Goal: Information Seeking & Learning: Learn about a topic

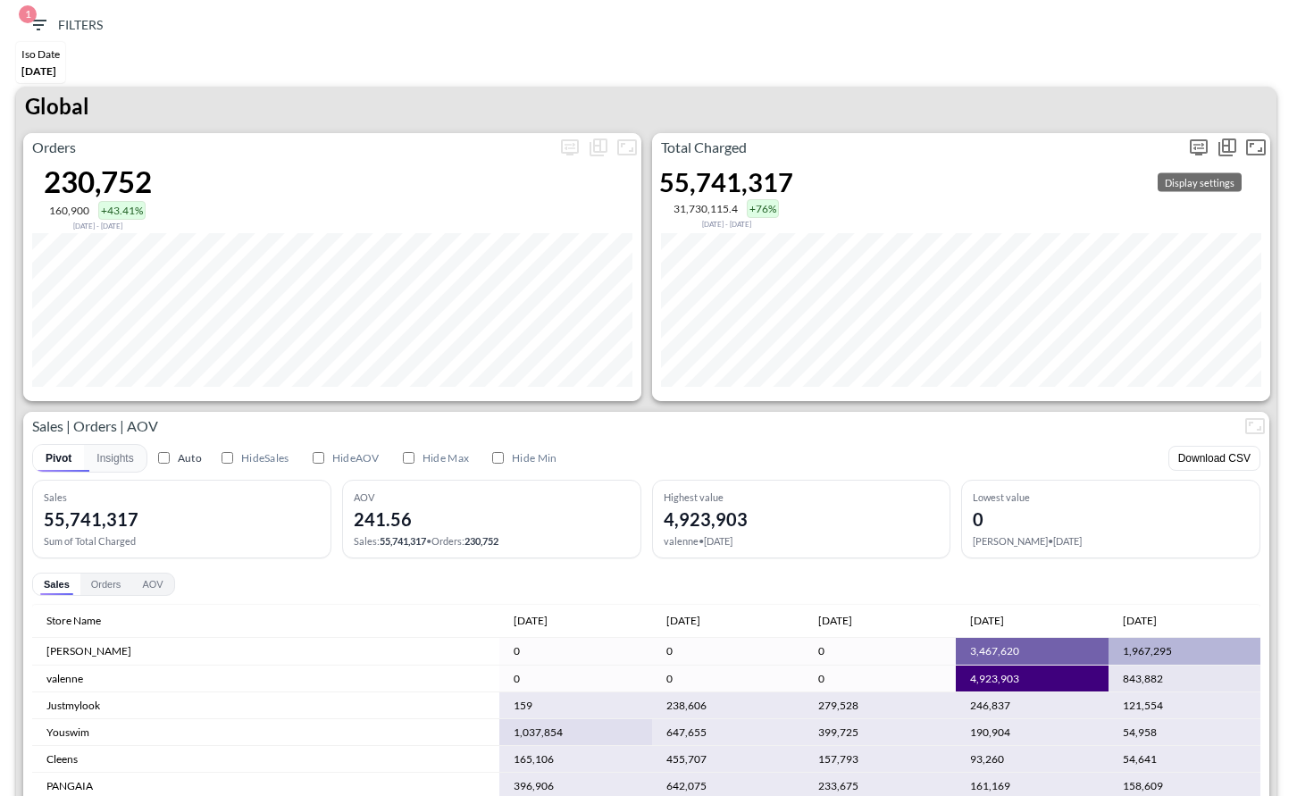
click at [1199, 146] on icon "more" at bounding box center [1198, 146] width 11 height 7
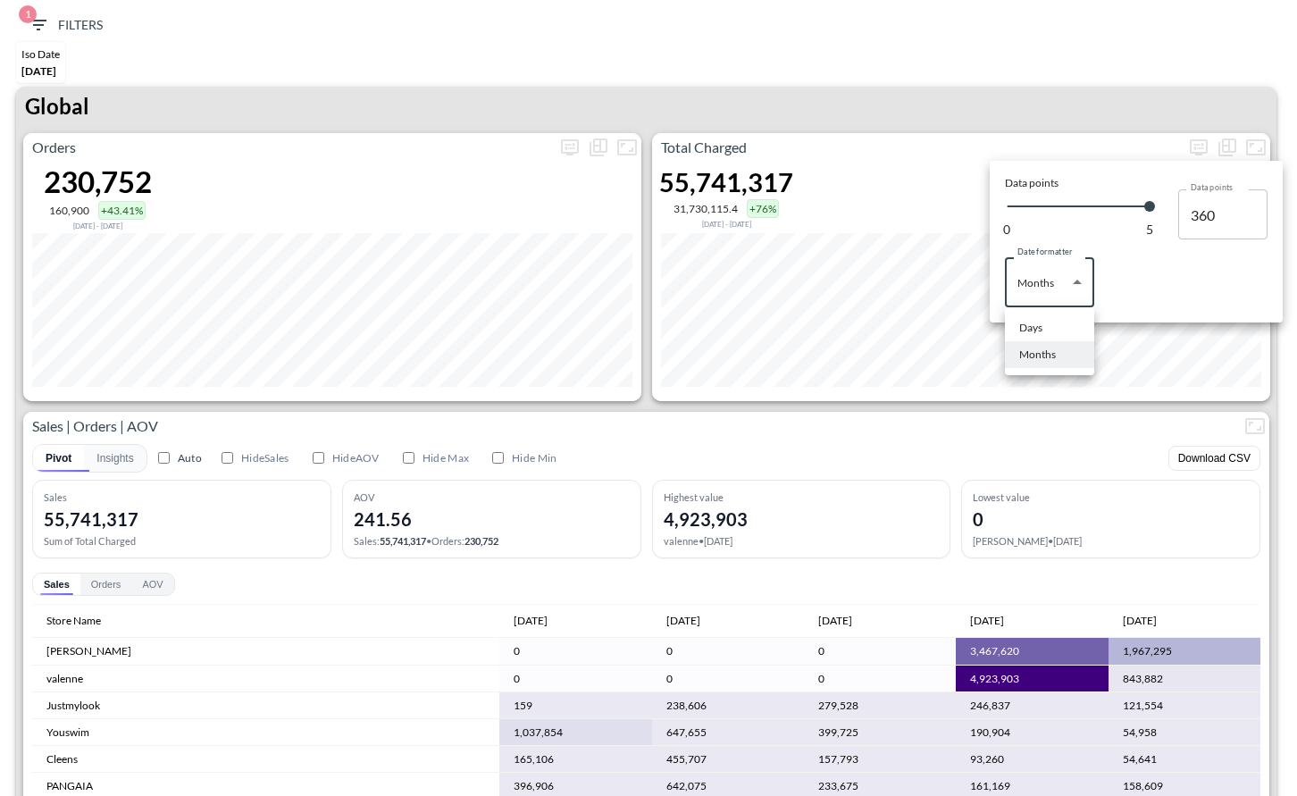
click at [1085, 288] on body "BI.P.EYE, Interactive Analytics Dashboards 1 Filters Iso Date Jun 01, 2025 Glob…" at bounding box center [648, 398] width 1297 height 796
click at [1041, 326] on div "Days" at bounding box center [1030, 328] width 23 height 16
type input "Days"
type input "136"
click at [1047, 98] on div at bounding box center [648, 398] width 1297 height 796
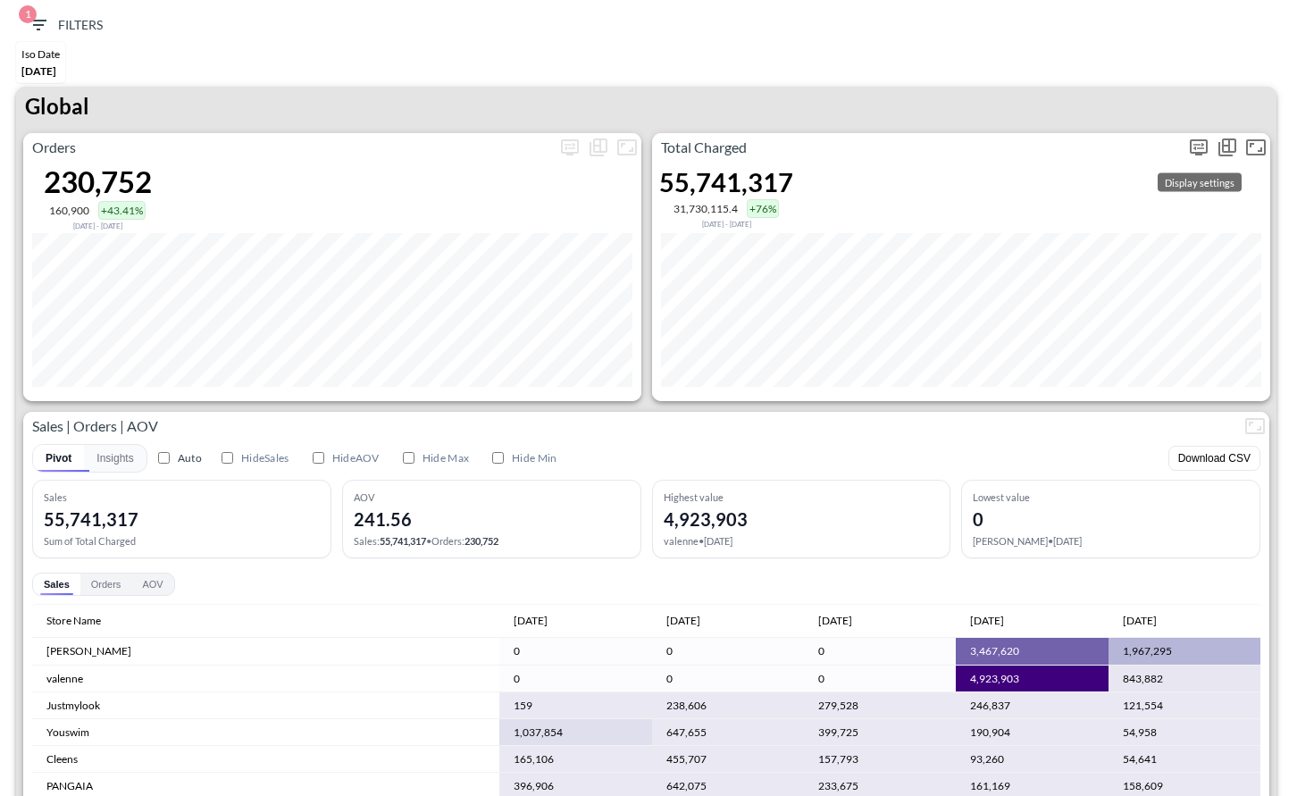
click at [1198, 140] on icon "more" at bounding box center [1198, 147] width 21 height 21
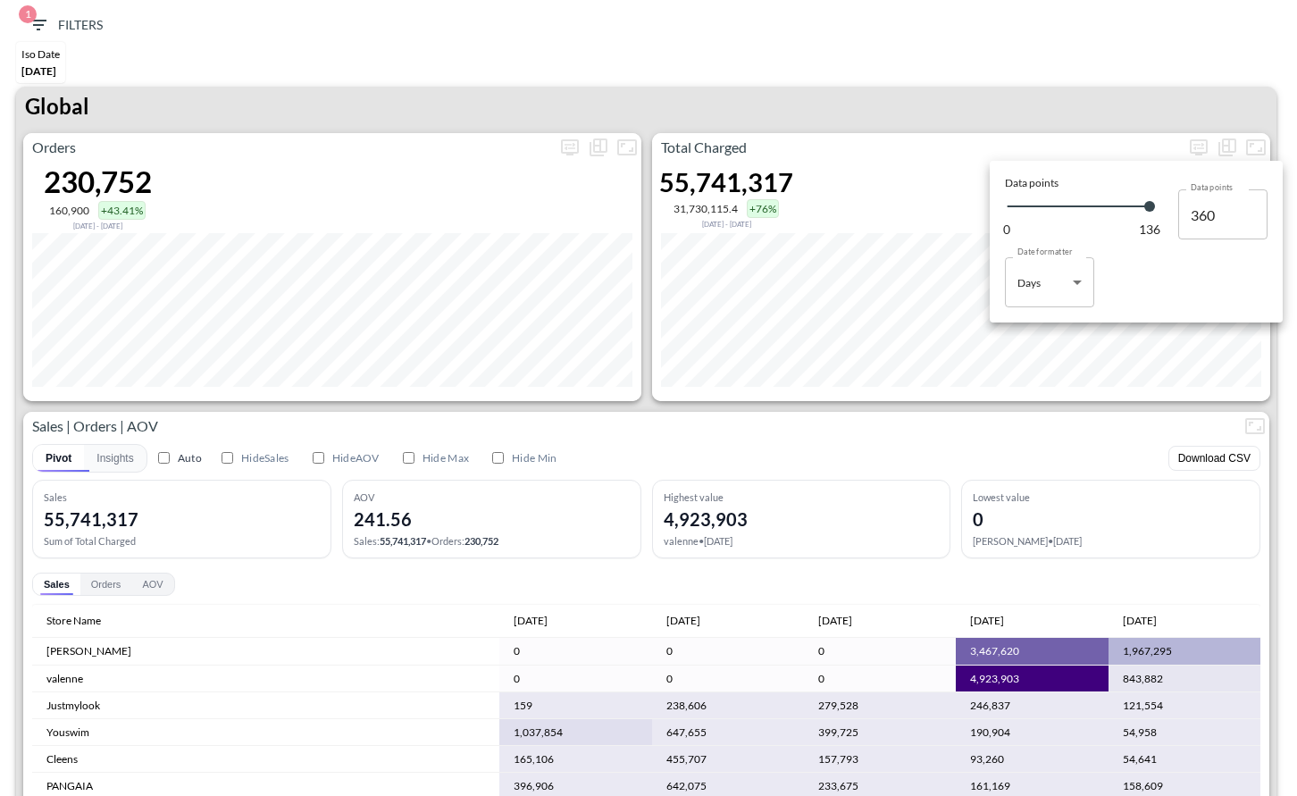
click at [1182, 115] on div at bounding box center [648, 398] width 1297 height 796
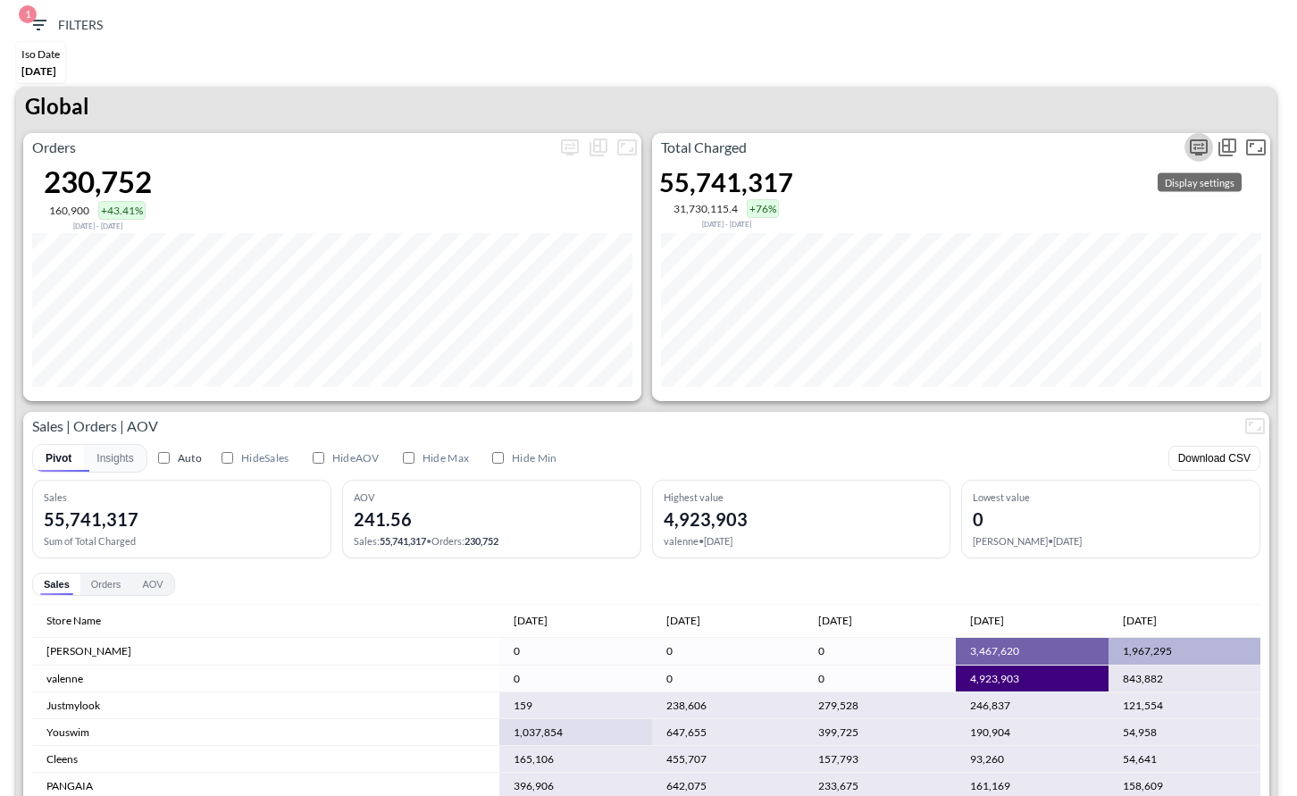
click at [1210, 147] on button "more" at bounding box center [1198, 147] width 29 height 29
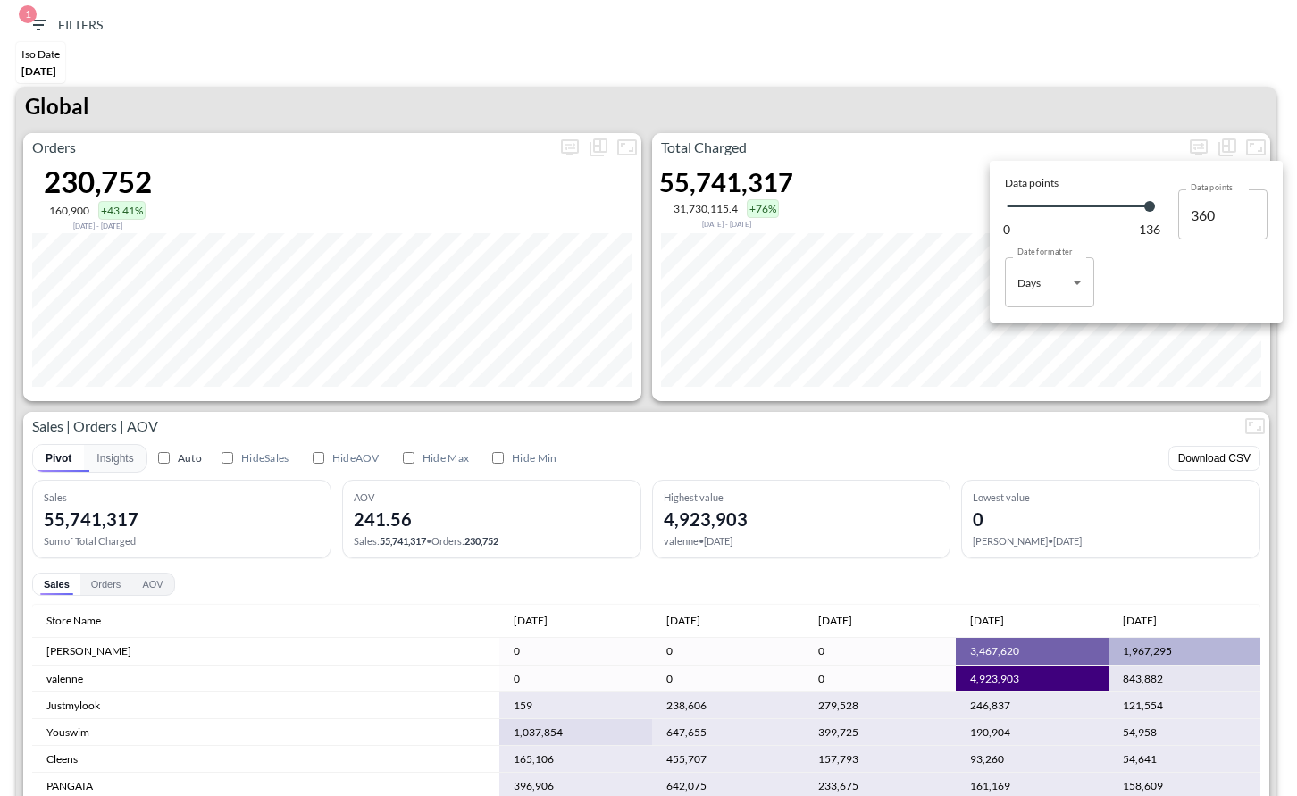
click at [1057, 288] on body "BI.P.EYE, Interactive Analytics Dashboards 1 Filters Iso Date Jun 01, 2025 Glob…" at bounding box center [648, 398] width 1297 height 796
click at [1055, 348] on li "Months" at bounding box center [1049, 354] width 89 height 27
type input "Months"
click at [1076, 446] on div at bounding box center [648, 398] width 1297 height 796
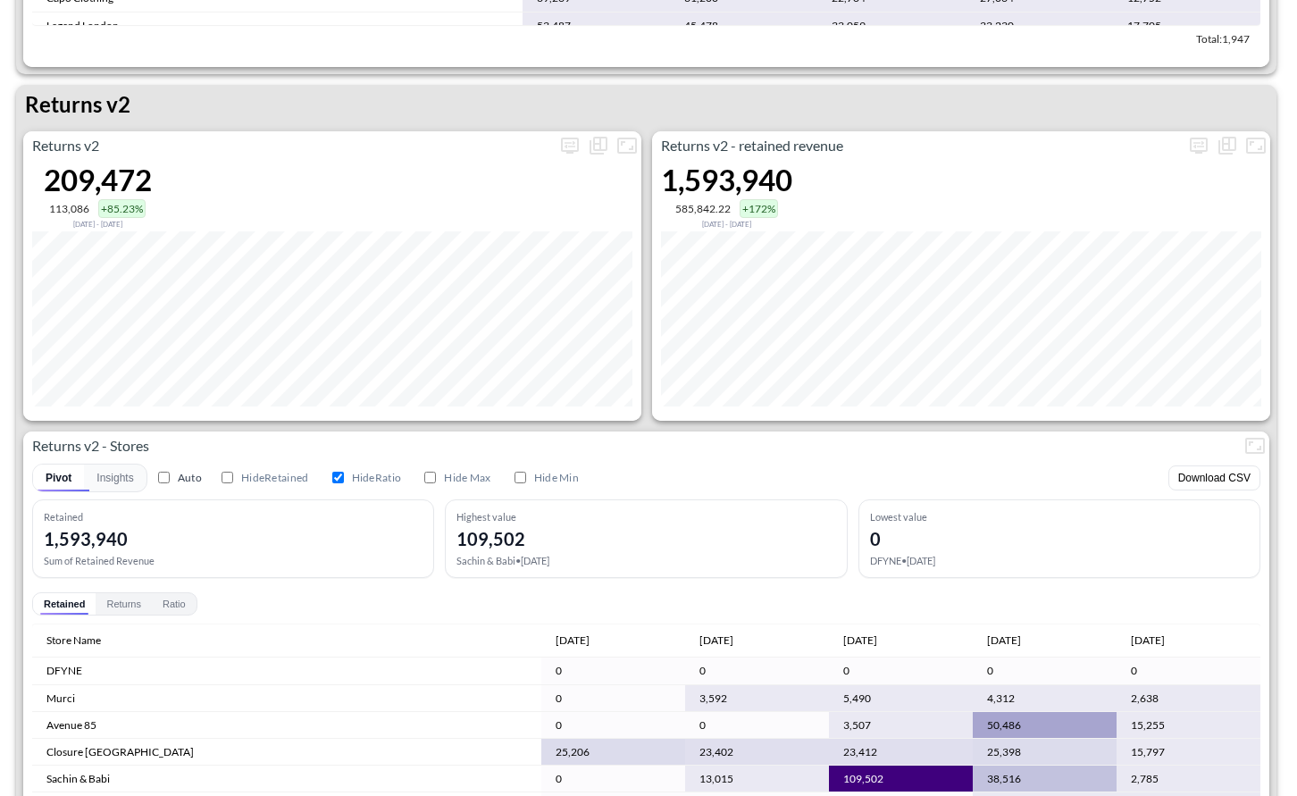
scroll to position [1733, 0]
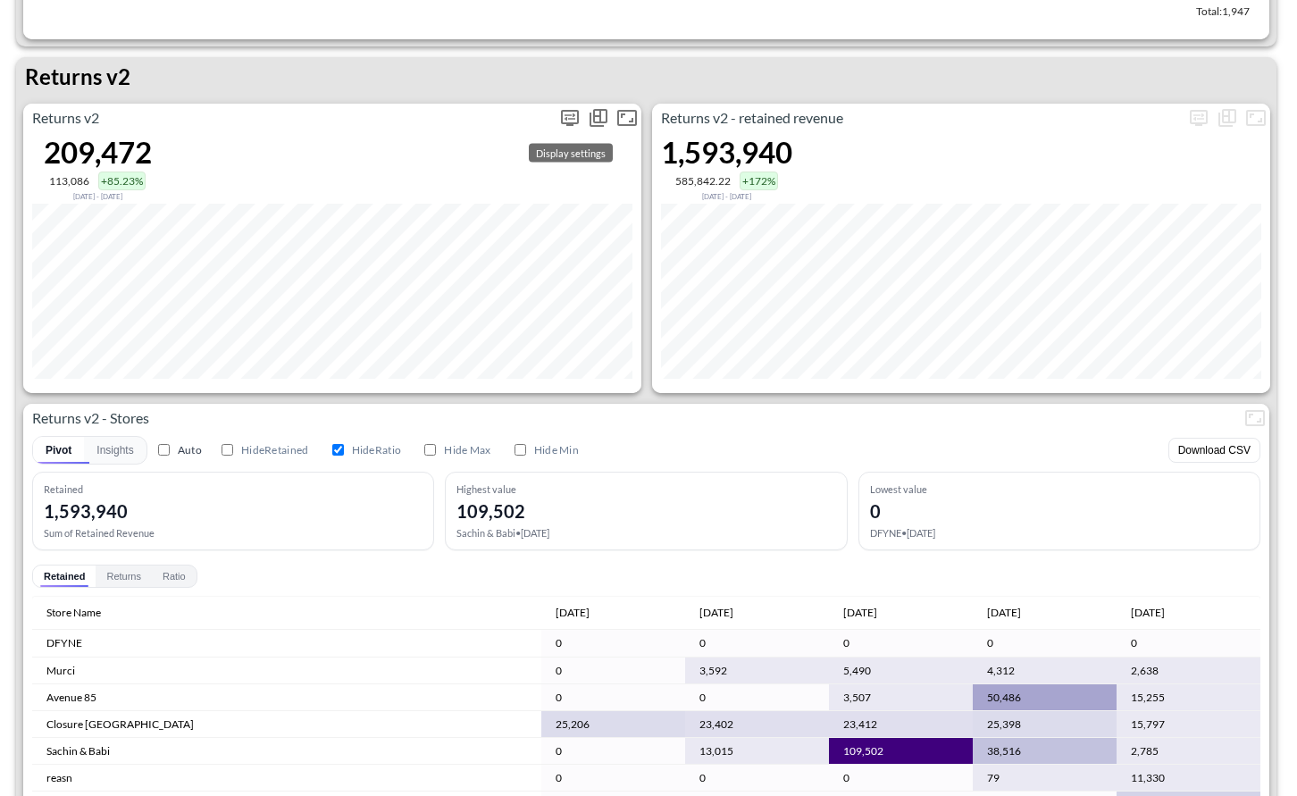
click at [569, 119] on icon "more" at bounding box center [569, 117] width 21 height 21
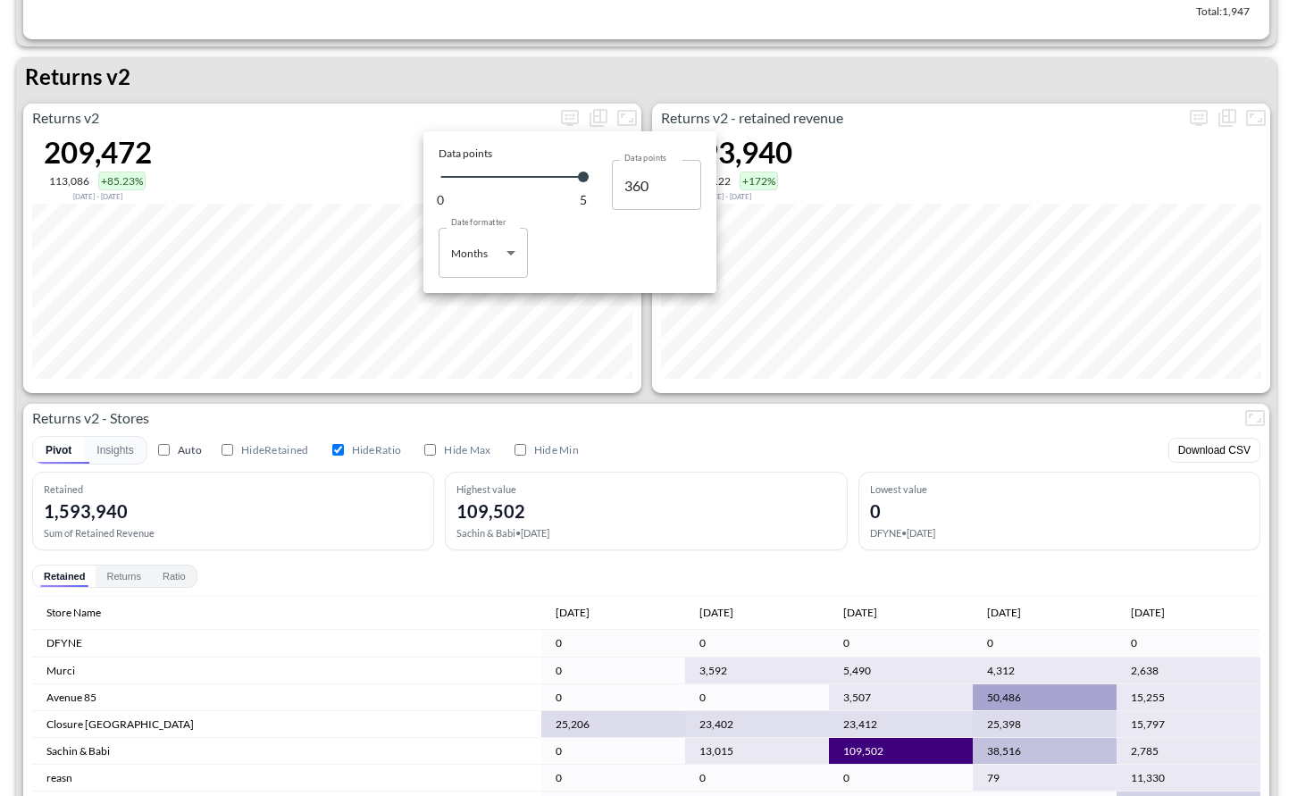
click at [513, 258] on body "BI.P.EYE, Interactive Analytics Dashboards 1 Filters Iso Date Jun 01, 2025 Glob…" at bounding box center [648, 398] width 1297 height 796
click at [485, 289] on li "Days" at bounding box center [482, 298] width 89 height 27
type input "Days"
type input "136"
click at [601, 380] on div at bounding box center [648, 398] width 1297 height 796
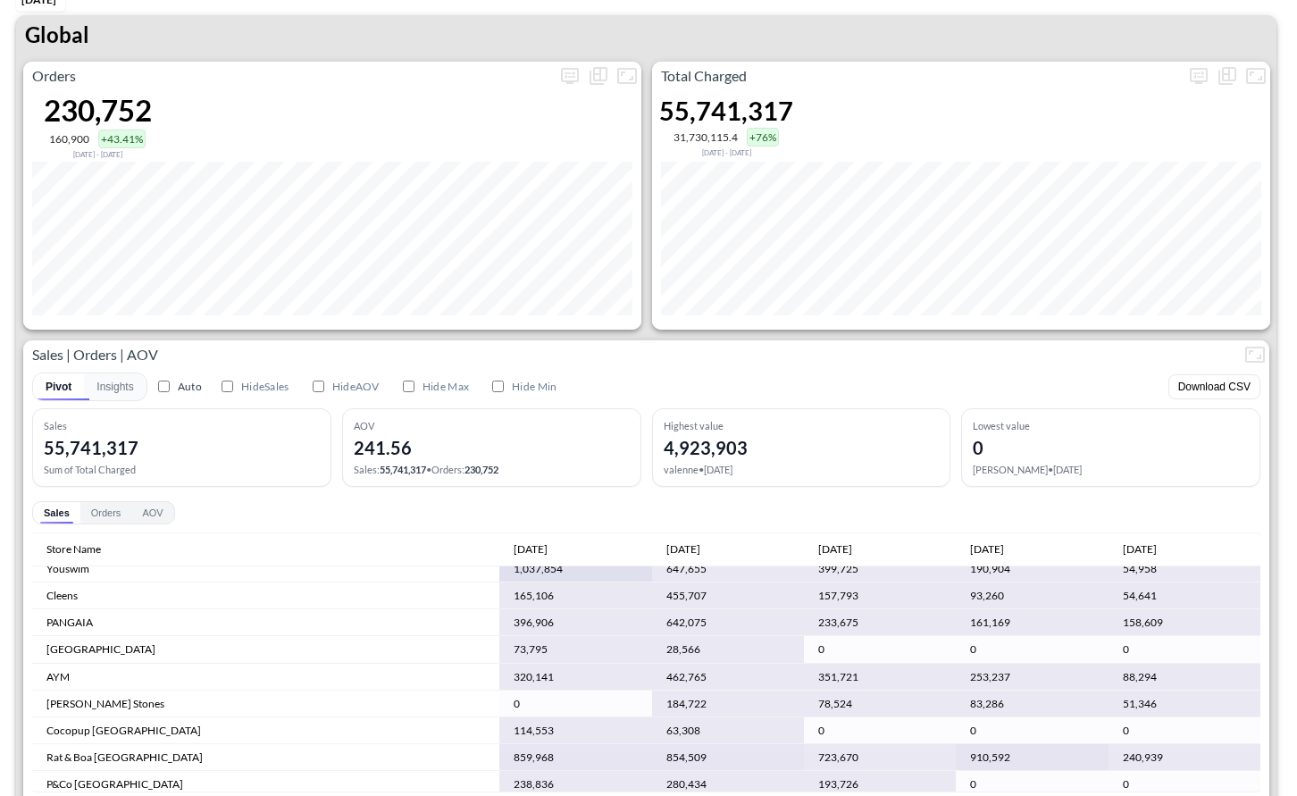
scroll to position [99, 0]
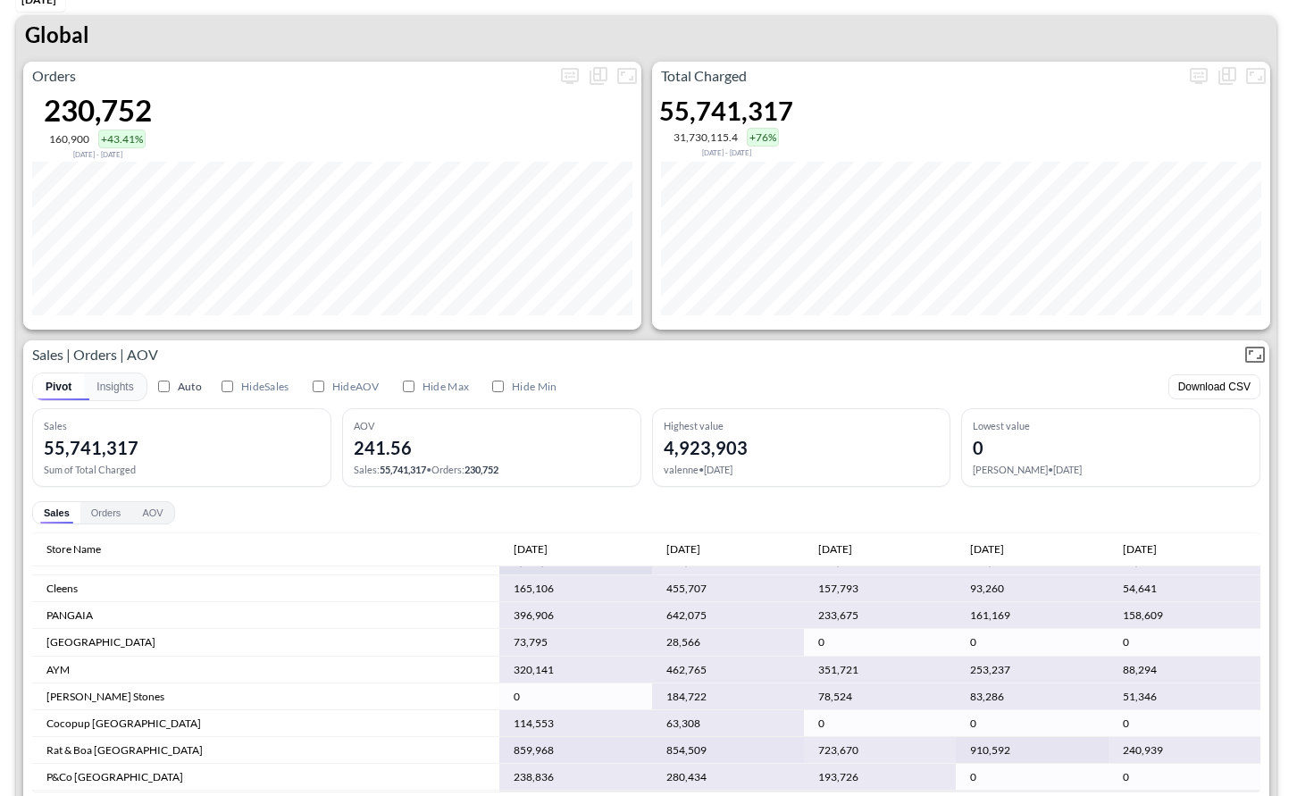
click at [1084, 366] on div "Sales | Orders | AOV" at bounding box center [646, 354] width 1246 height 29
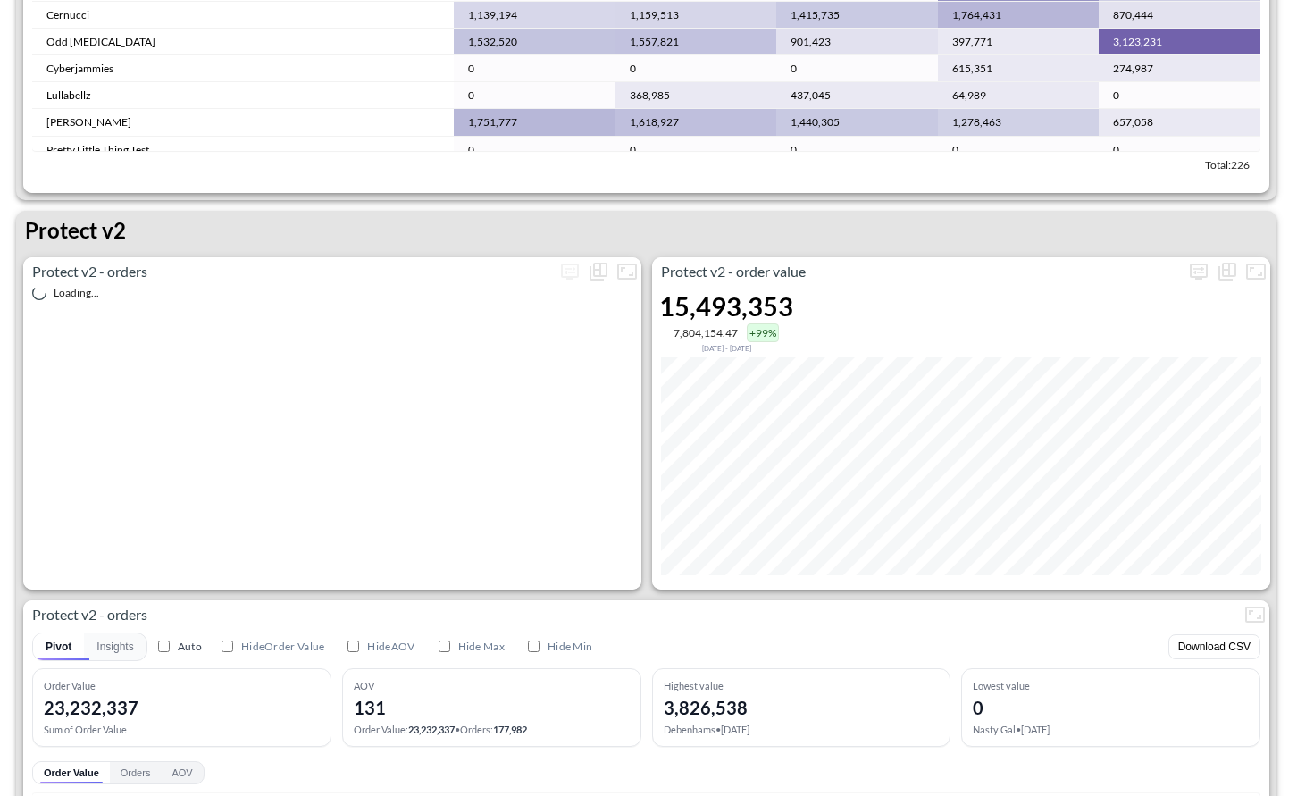
scroll to position [3261, 0]
click at [1009, 212] on div "Protect v2" at bounding box center [646, 235] width 1260 height 46
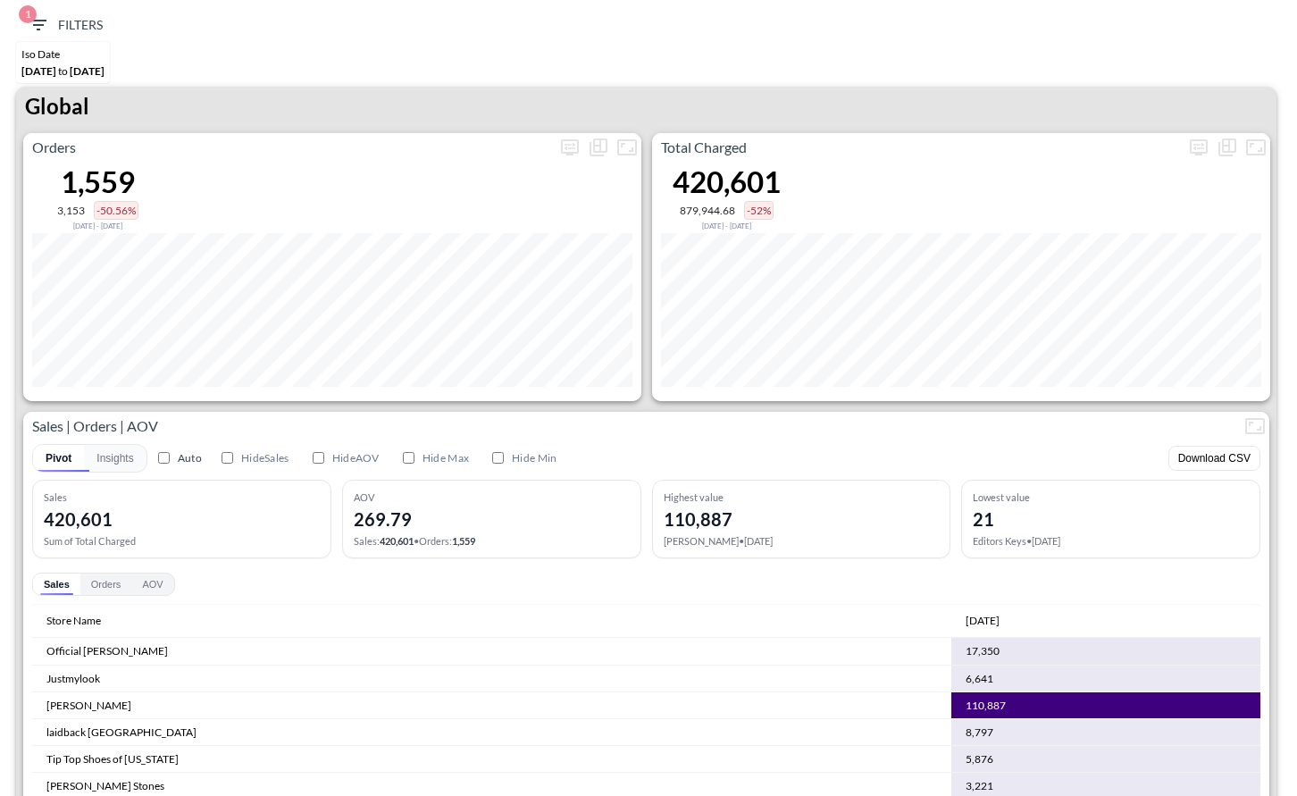
click at [794, 129] on div "Global" at bounding box center [646, 110] width 1260 height 46
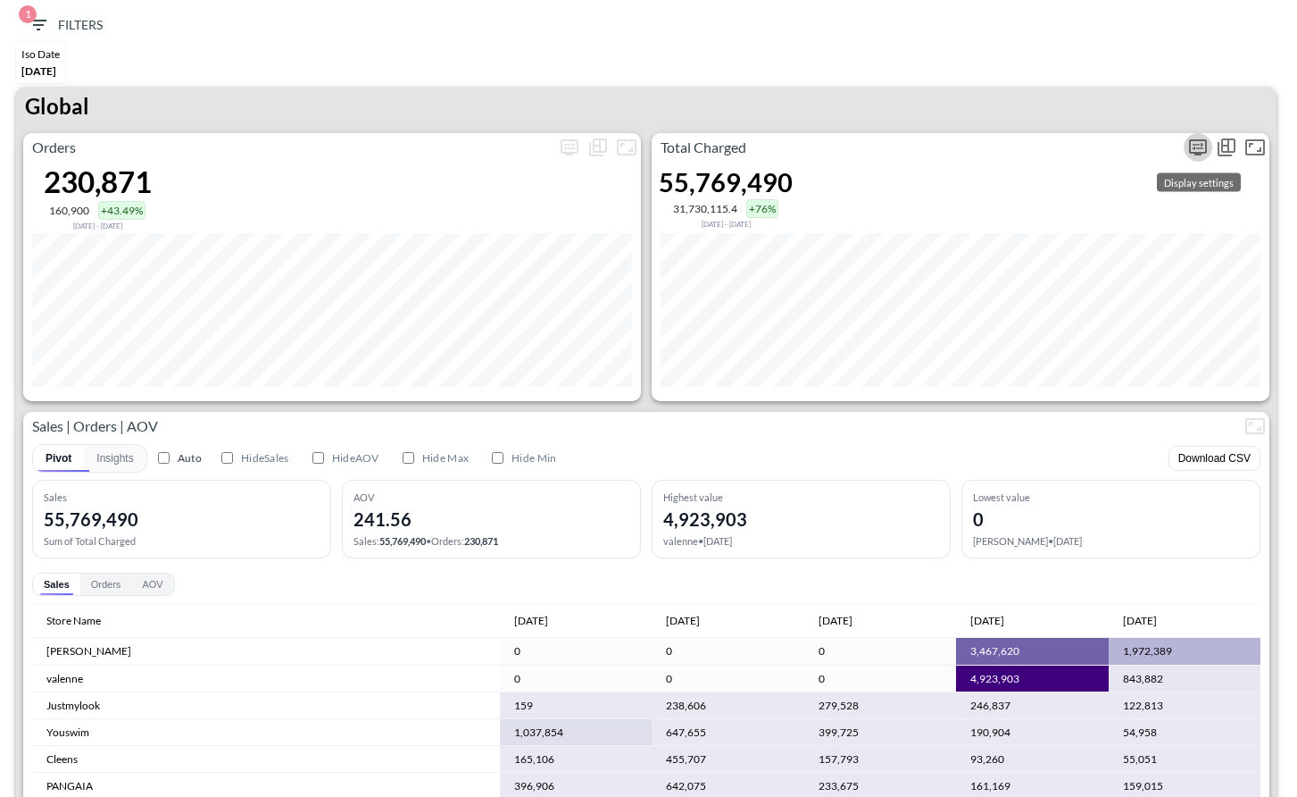
click at [1188, 142] on icon "more" at bounding box center [1198, 147] width 21 height 21
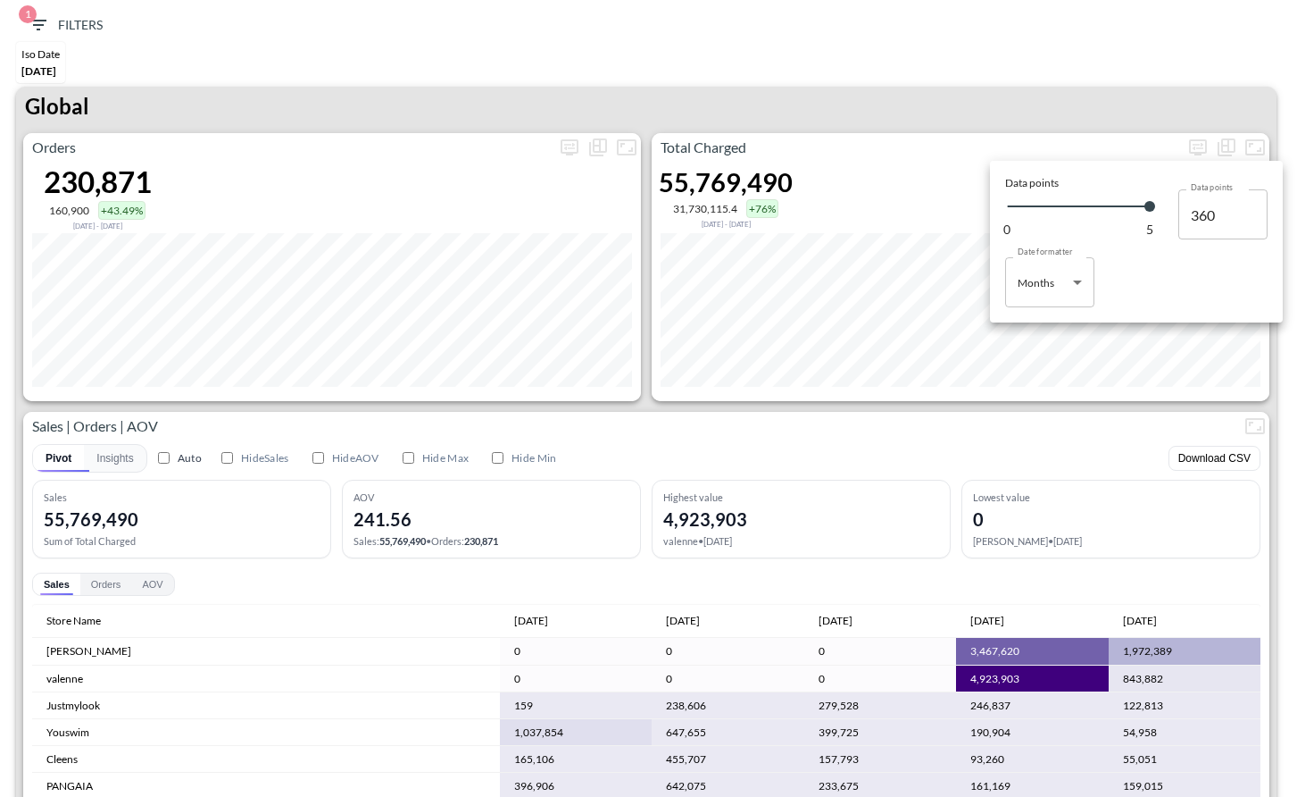
click at [1058, 280] on body "BI.P.EYE, Interactive Analytics Dashboards 1 Filters Iso Date Jun 01, 2025 Glob…" at bounding box center [648, 398] width 1297 height 797
click at [1047, 314] on li "Days" at bounding box center [1049, 327] width 89 height 27
type input "Days"
type input "136"
click at [971, 109] on div at bounding box center [648, 398] width 1297 height 797
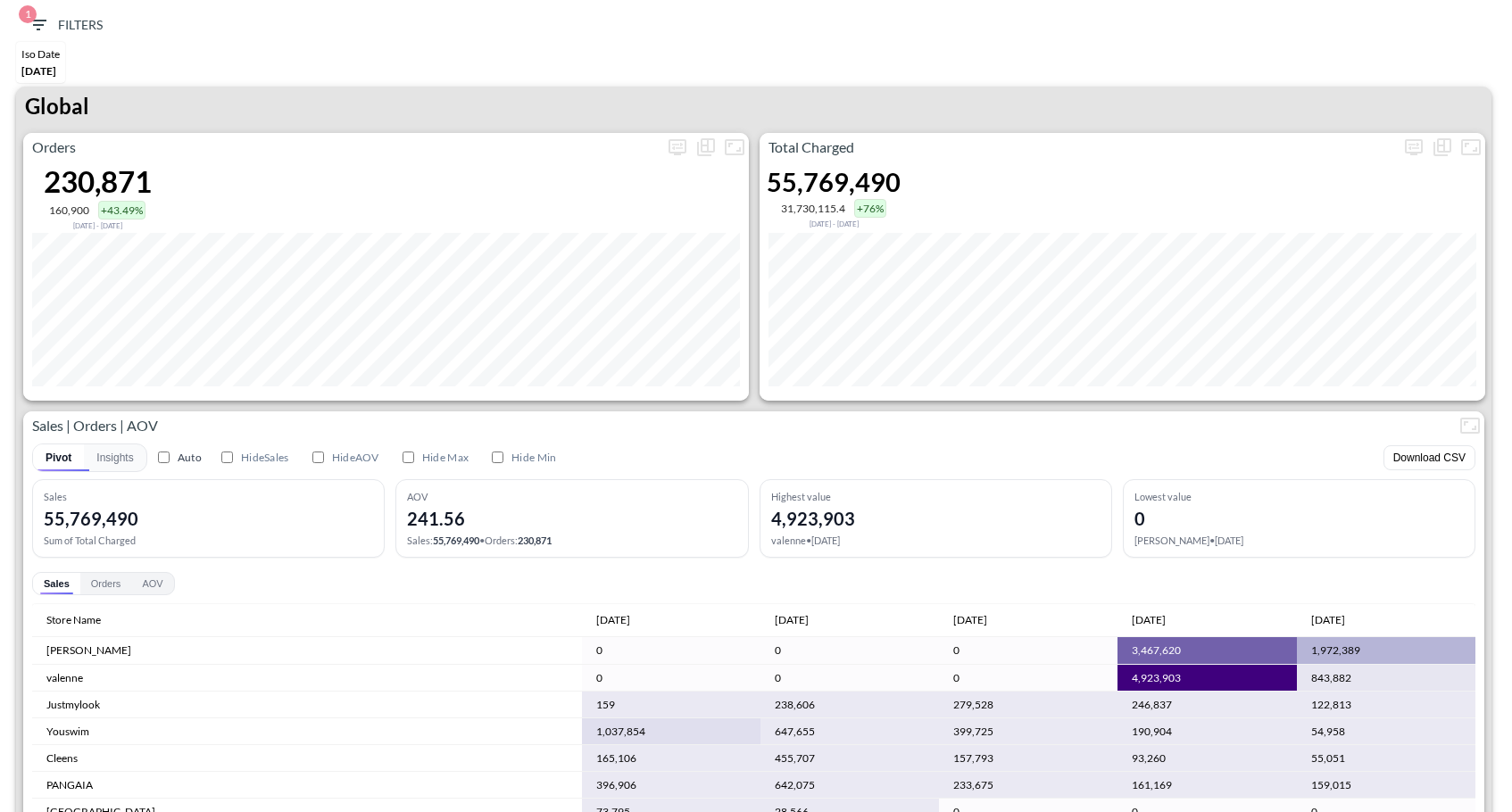
click at [1401, 130] on div "Global" at bounding box center [754, 110] width 1475 height 46
click at [1406, 141] on icon "more" at bounding box center [1413, 147] width 21 height 21
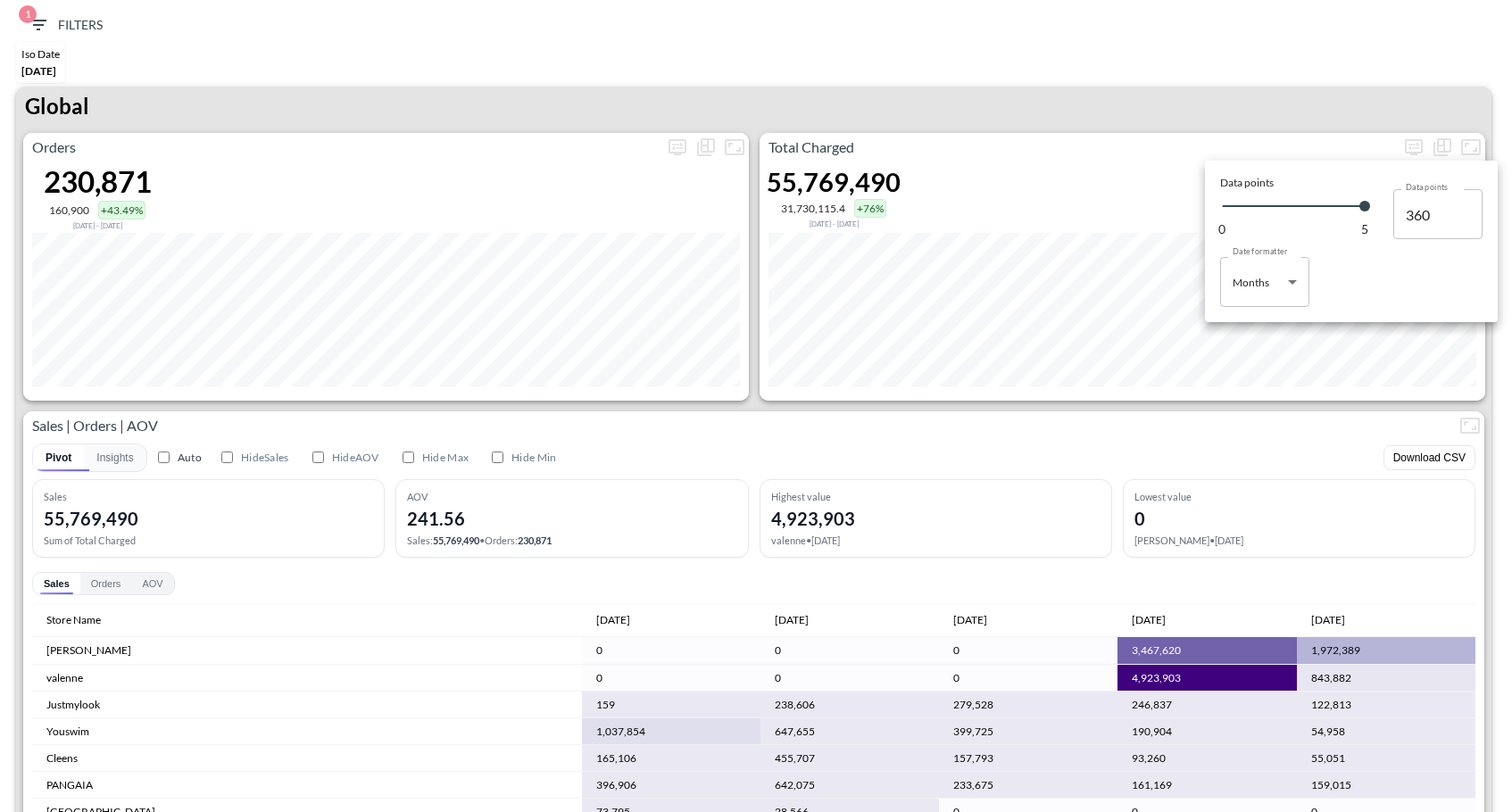
click at [1281, 288] on body "BI.P.EYE, Interactive Analytics Dashboards 1 Filters Iso Date Jun 01, 2025 Glob…" at bounding box center [756, 406] width 1512 height 812
click at [1263, 324] on li "Days" at bounding box center [1264, 327] width 89 height 27
type input "Days"
type input "136"
click at [1243, 152] on div at bounding box center [756, 406] width 1512 height 812
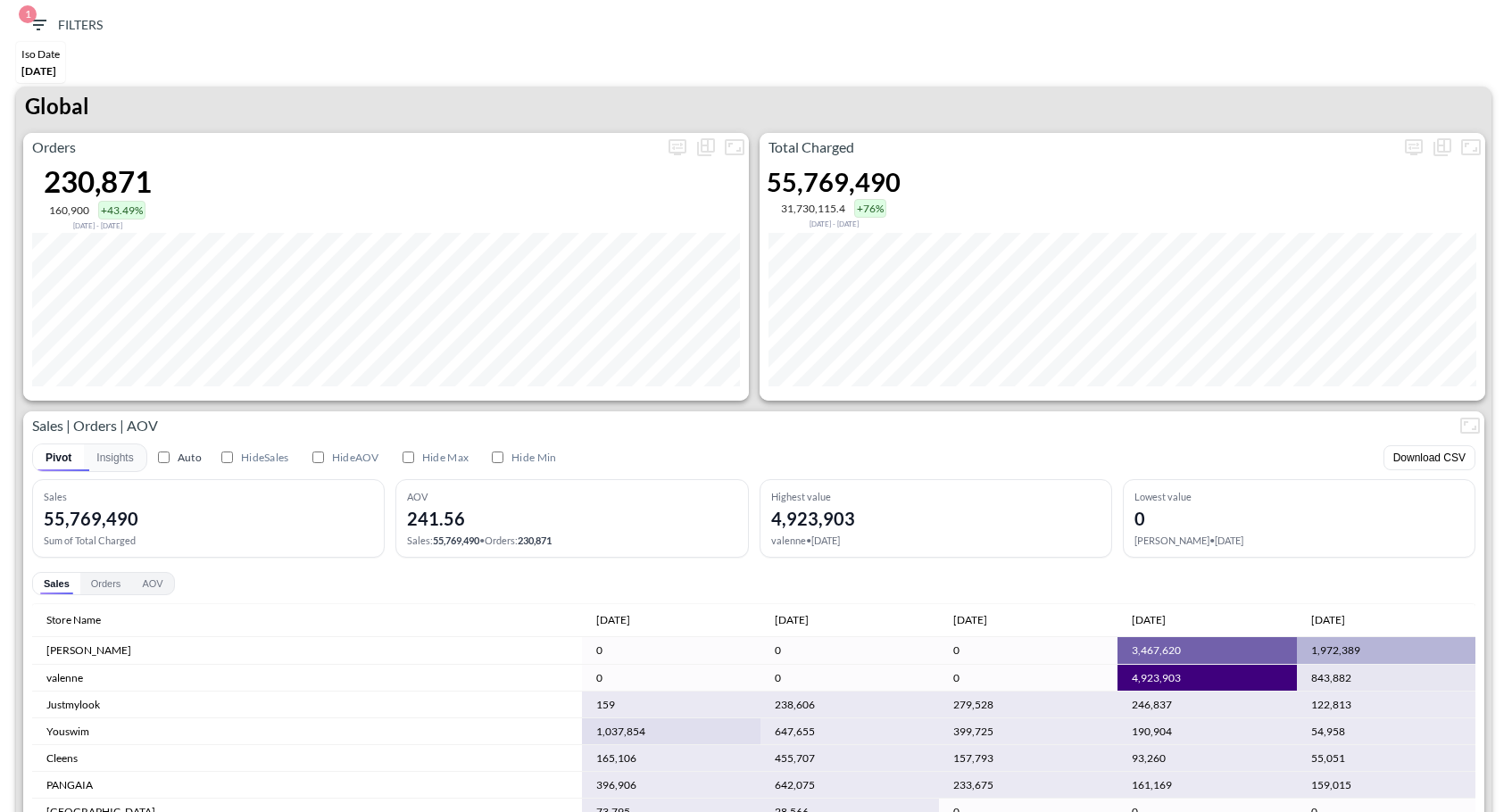
click at [1324, 671] on td "843,882" at bounding box center [1385, 677] width 179 height 27
click at [1413, 129] on div "Global" at bounding box center [754, 110] width 1475 height 46
click at [1413, 144] on icon "more" at bounding box center [1413, 146] width 11 height 7
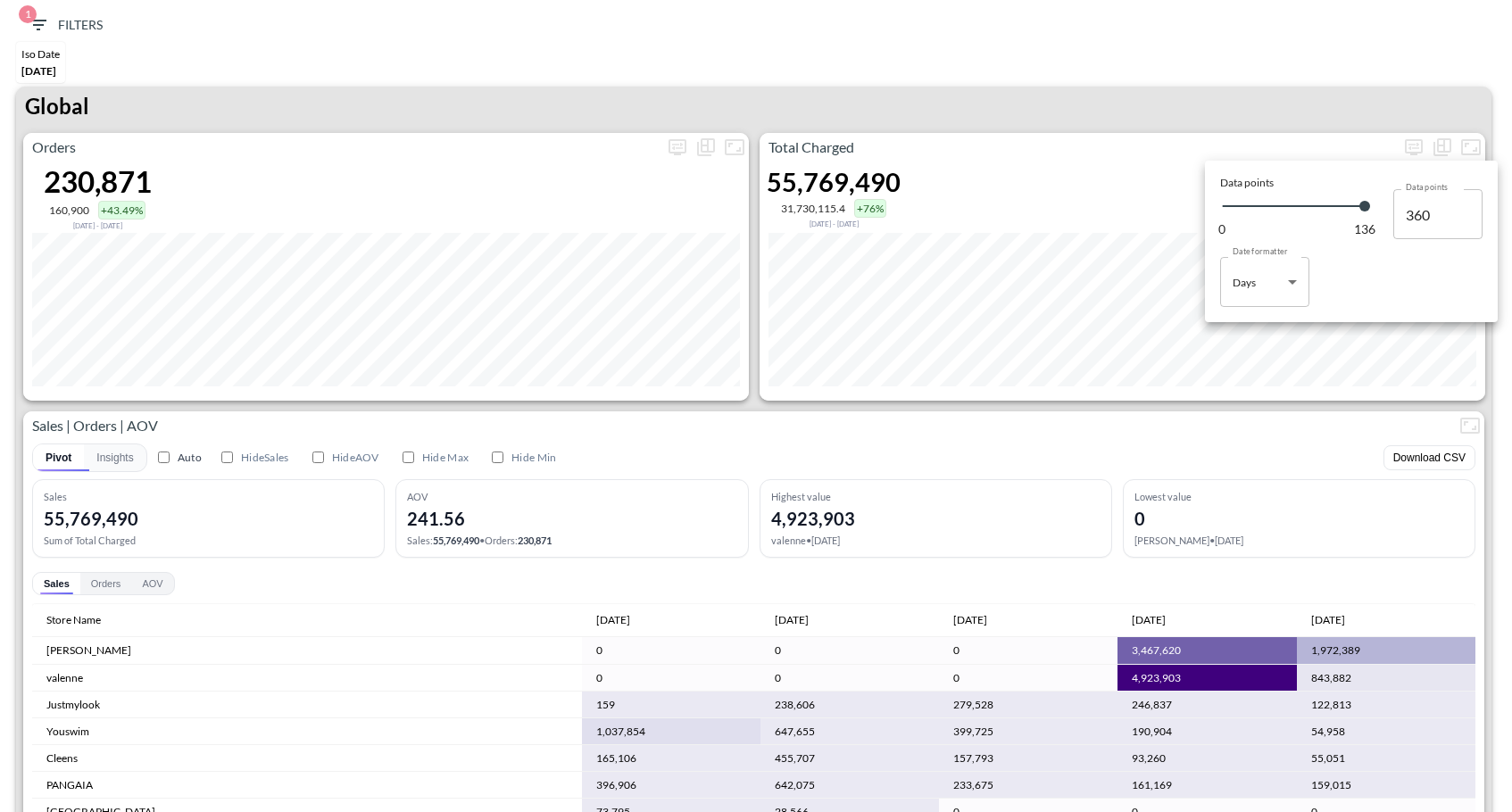
click at [1259, 270] on body "BI.P.EYE, Interactive Analytics Dashboards 1 Filters Iso Date Jun 01, 2025 Glob…" at bounding box center [756, 406] width 1512 height 812
click at [1254, 359] on div "Months" at bounding box center [1252, 354] width 37 height 16
type input "Months"
click at [1041, 392] on div at bounding box center [756, 406] width 1512 height 812
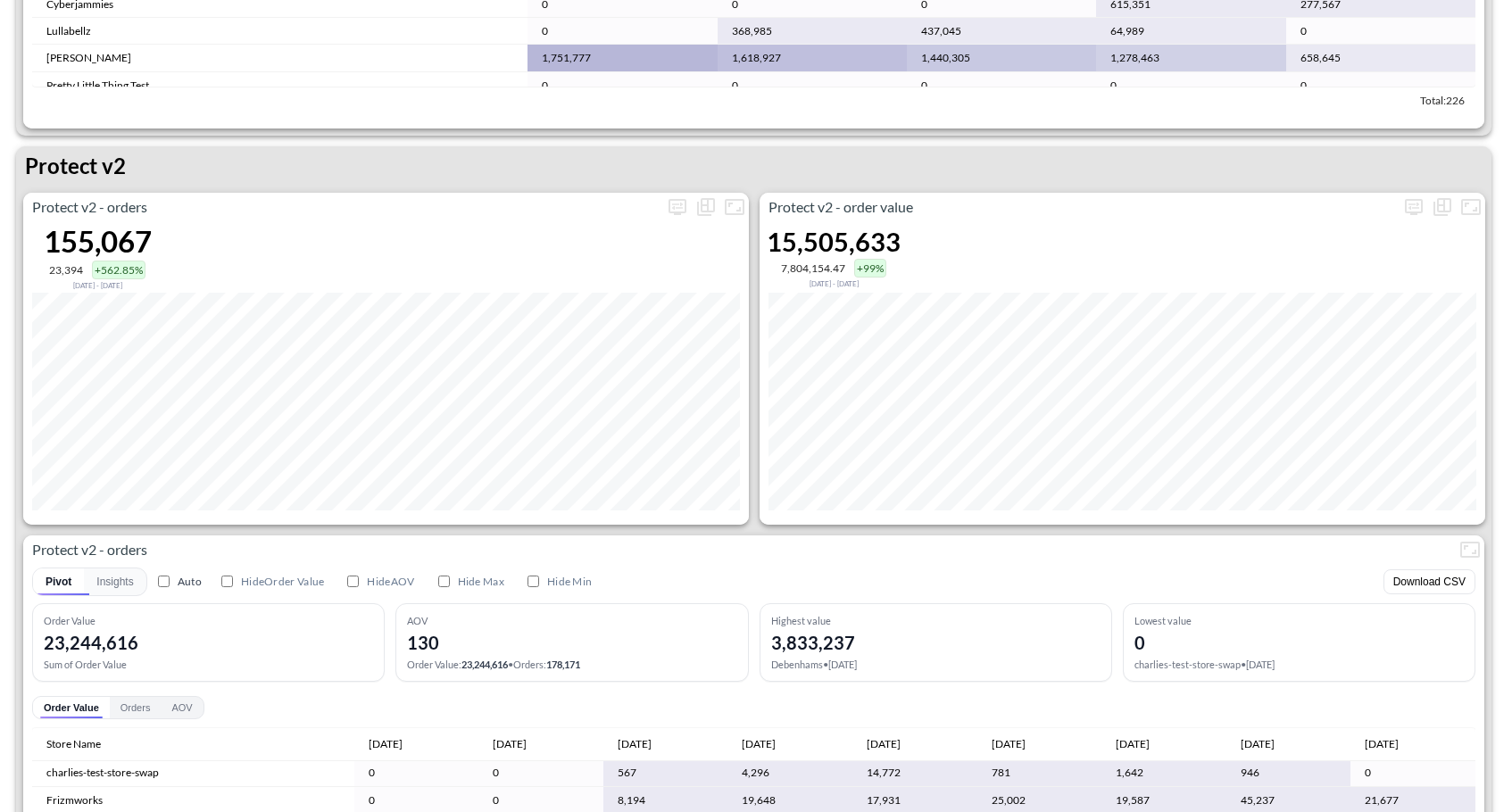
scroll to position [3319, 0]
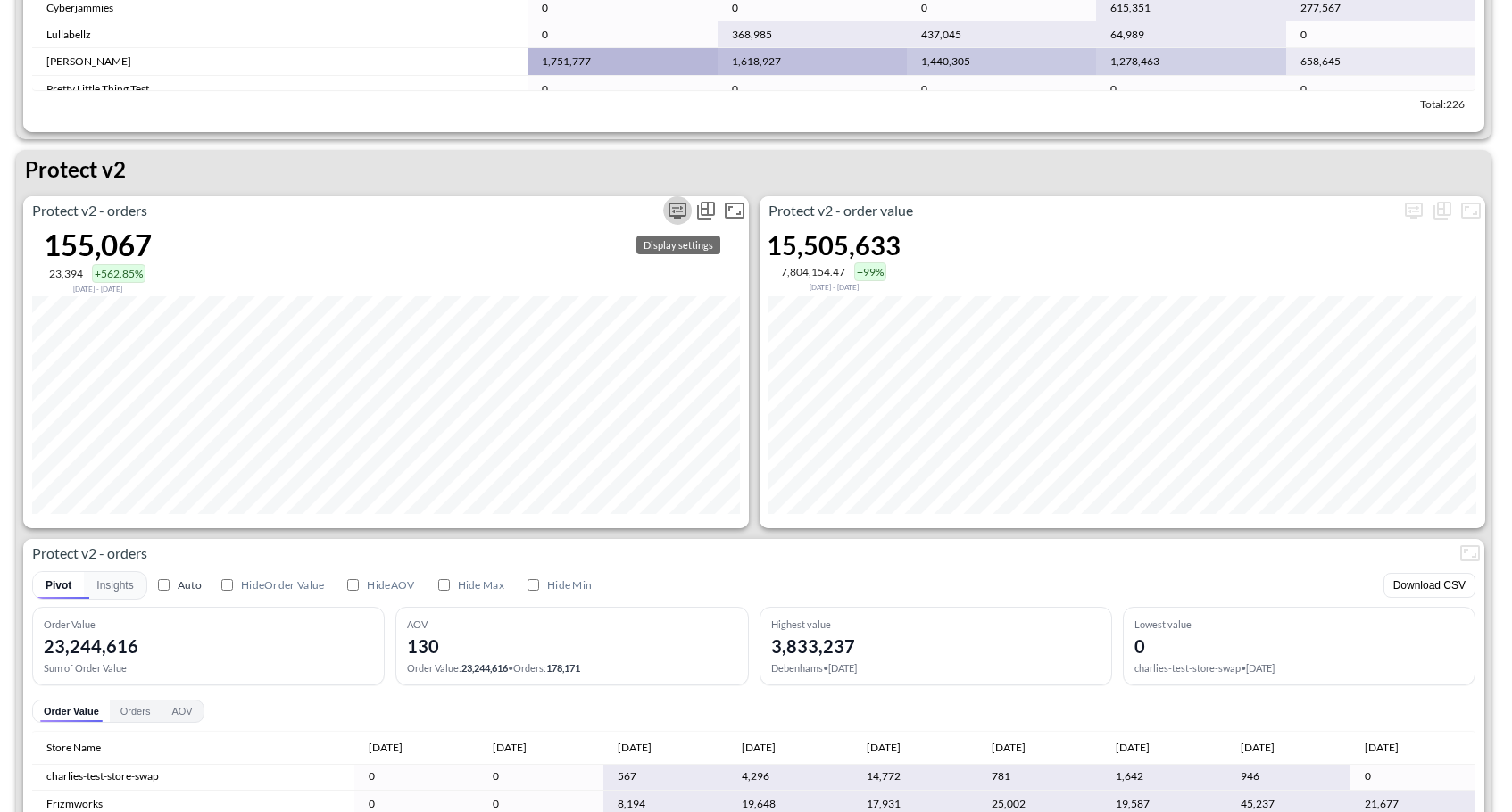
click at [678, 206] on icon "more" at bounding box center [677, 209] width 11 height 7
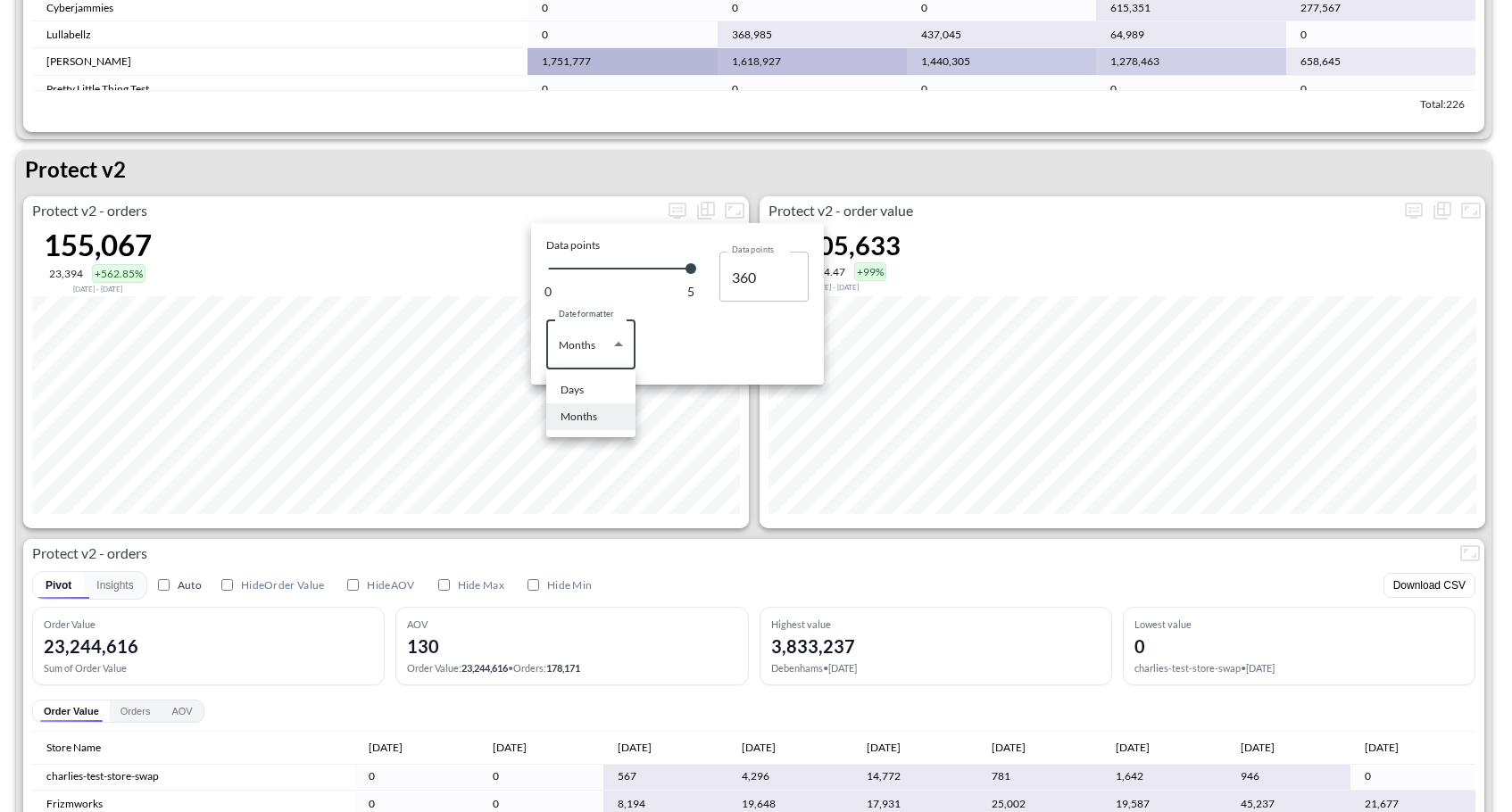
click at [612, 362] on body "BI.P.EYE, Interactive Analytics Dashboards 1 Filters Iso Date Jun 01, 2025 Glob…" at bounding box center [756, 406] width 1512 height 812
click at [603, 386] on li "Days" at bounding box center [590, 390] width 89 height 27
type input "Days"
type input "136"
click at [722, 528] on div at bounding box center [756, 406] width 1512 height 812
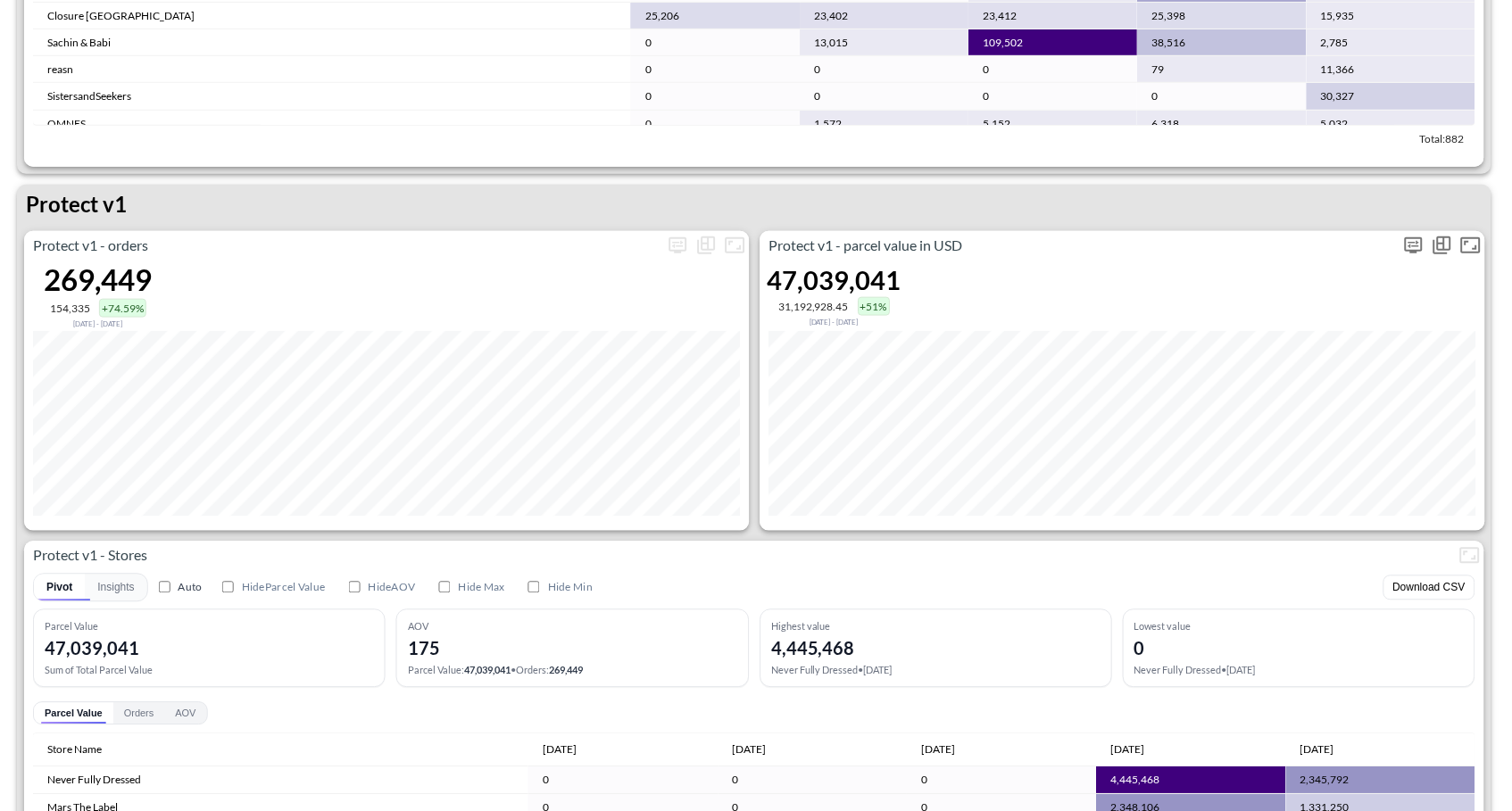
scroll to position [2538, 0]
